Goal: Find specific page/section: Find specific page/section

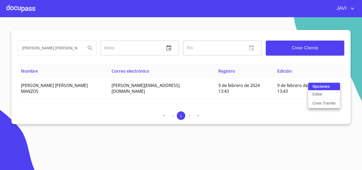
click at [20, 7] on div at bounding box center [181, 85] width 362 height 170
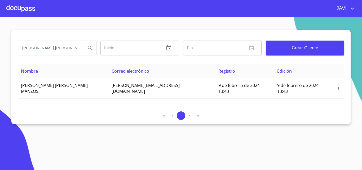
click at [19, 8] on div at bounding box center [20, 8] width 29 height 17
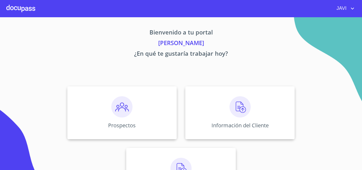
click at [238, 109] on img at bounding box center [240, 106] width 21 height 21
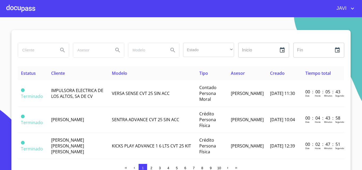
click at [40, 49] on input "search" at bounding box center [36, 50] width 36 height 14
type input "[PERSON_NAME] [PERSON_NAME]"
click at [60, 51] on icon "Search" at bounding box center [62, 50] width 5 height 5
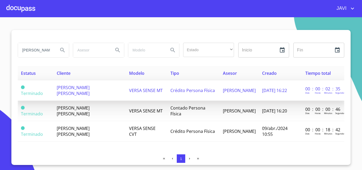
click at [179, 92] on td "Crédito Persona Física" at bounding box center [193, 90] width 52 height 20
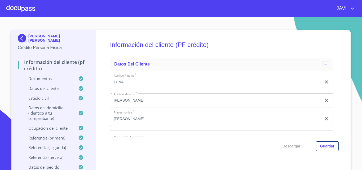
click at [20, 8] on div at bounding box center [20, 8] width 29 height 17
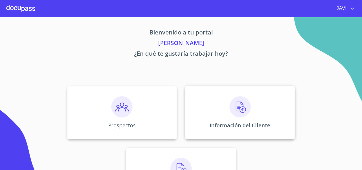
click at [236, 107] on img at bounding box center [240, 106] width 21 height 21
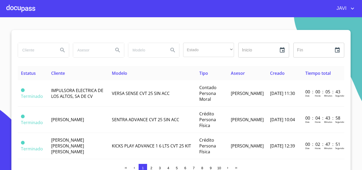
click at [44, 50] on input "search" at bounding box center [36, 50] width 36 height 14
type input "[PERSON_NAME]"
click at [60, 49] on icon "Search" at bounding box center [62, 50] width 6 height 6
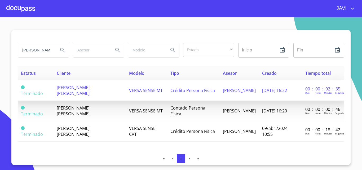
click at [178, 89] on span "Crédito Persona Física" at bounding box center [192, 90] width 45 height 6
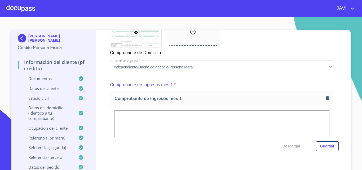
scroll to position [345, 0]
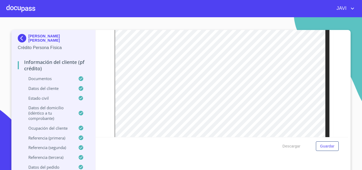
click at [24, 10] on div at bounding box center [20, 8] width 29 height 17
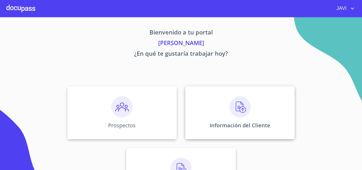
click at [241, 109] on img at bounding box center [240, 106] width 21 height 21
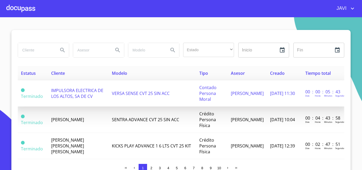
click at [80, 93] on span "IMPULSORA ELECTRICA DE LOS ALTOS, SA DE CV" at bounding box center [77, 93] width 52 height 12
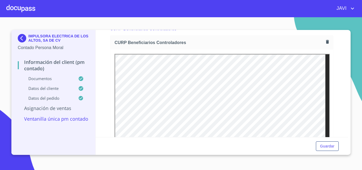
scroll to position [1685, 0]
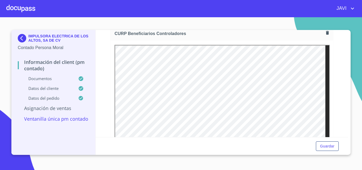
click at [20, 10] on div at bounding box center [20, 8] width 29 height 17
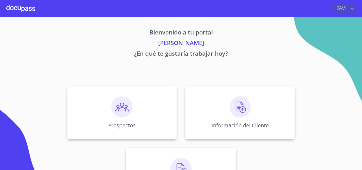
click at [352, 8] on icon "account of current user" at bounding box center [352, 8] width 6 height 6
drag, startPoint x: 350, startPoint y: 11, endPoint x: 341, endPoint y: 13, distance: 9.7
click at [350, 11] on li "Salir" at bounding box center [346, 11] width 17 height 10
